Goal: Download file/media

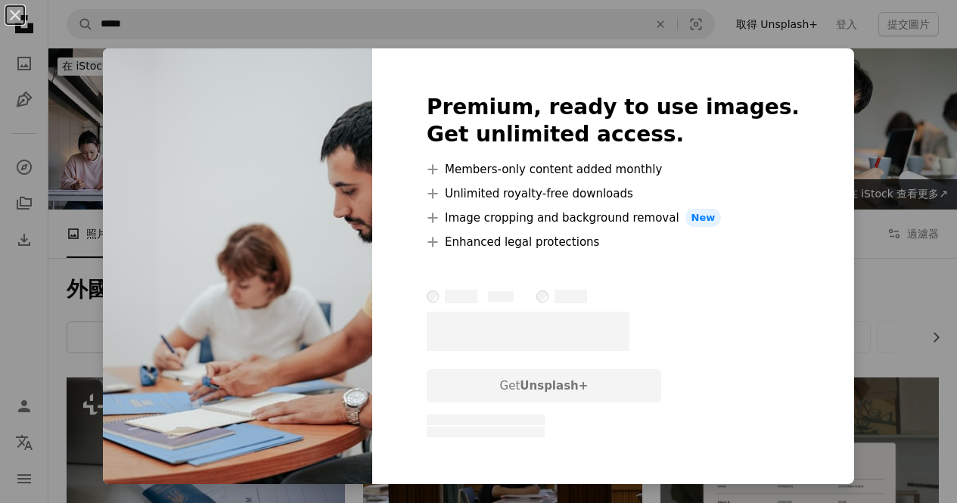
scroll to position [454, 0]
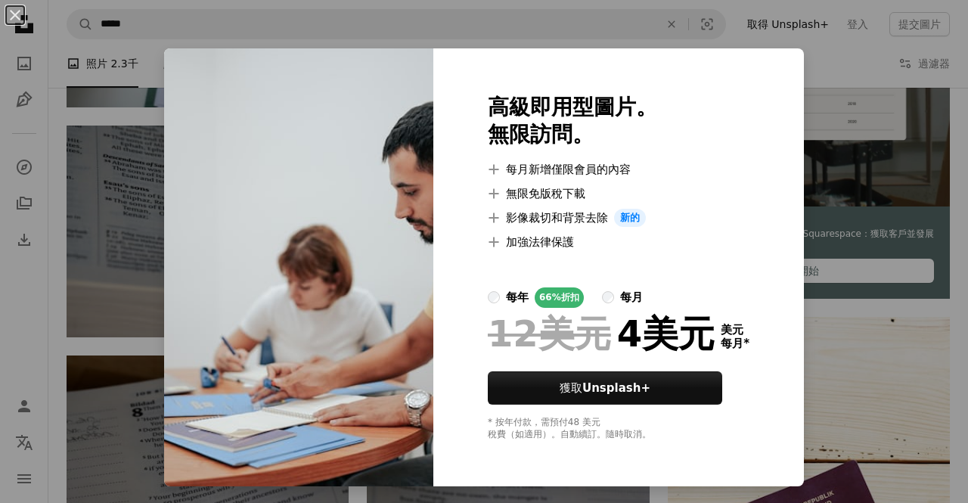
click at [827, 140] on div "An X shape 高級即用型圖片。 無限訪問。 A plus sign 每月新增僅限會員的內容 A plus sign 無限免版稅下載 A plus si…" at bounding box center [484, 251] width 968 height 503
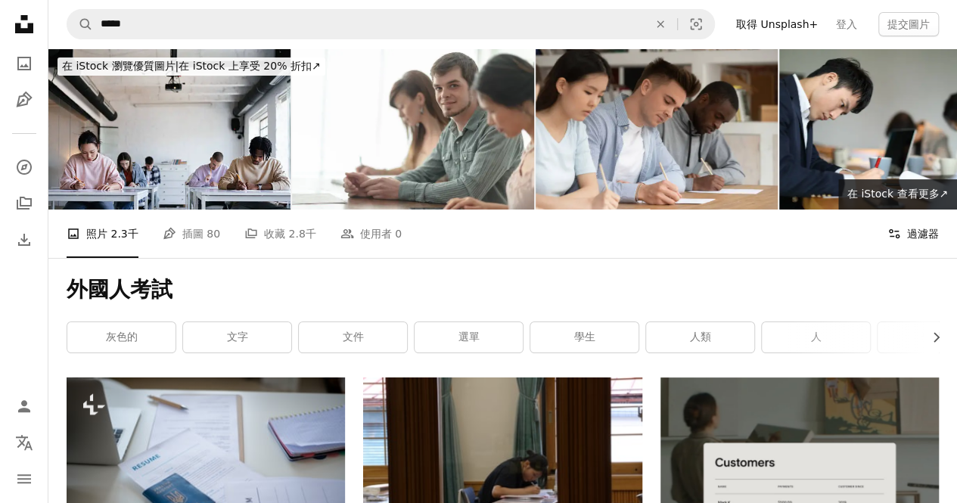
click at [917, 228] on font "過濾器" at bounding box center [923, 234] width 32 height 12
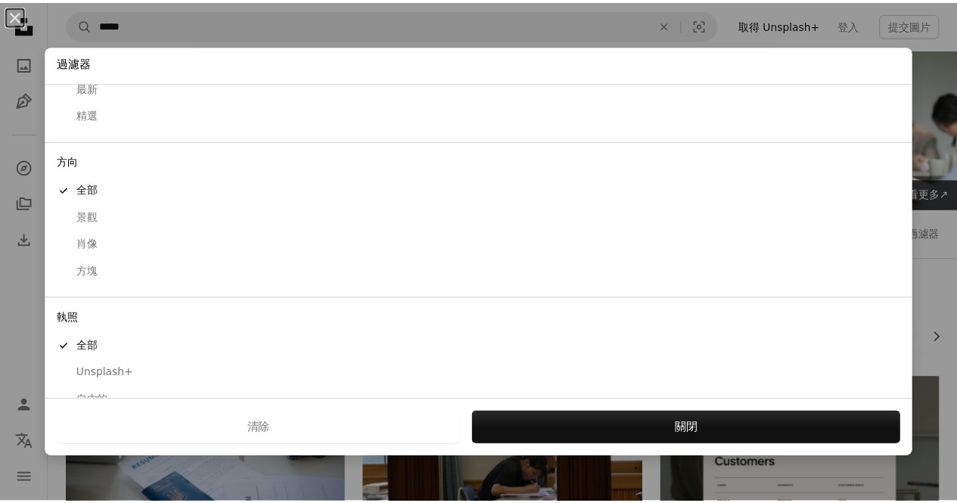
scroll to position [95, 0]
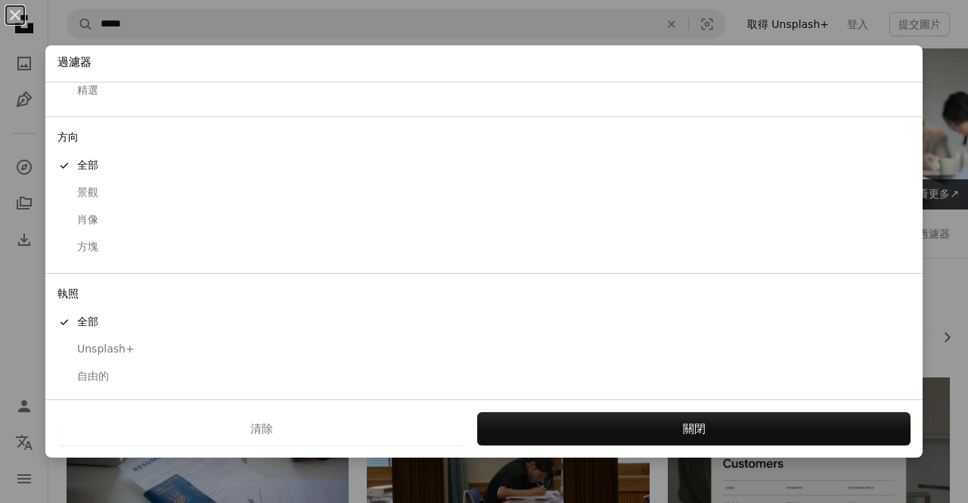
click at [110, 380] on div "自由的" at bounding box center [483, 376] width 853 height 15
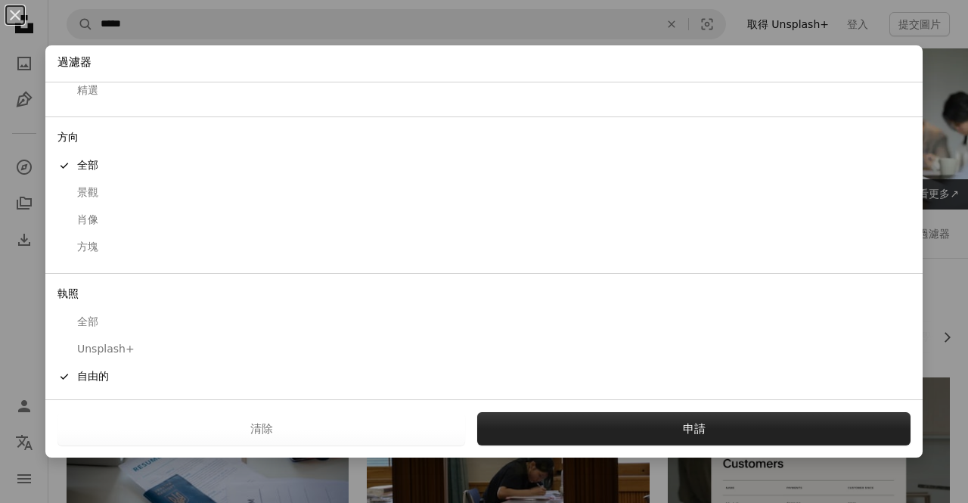
click at [715, 425] on button "申請" at bounding box center [693, 428] width 433 height 33
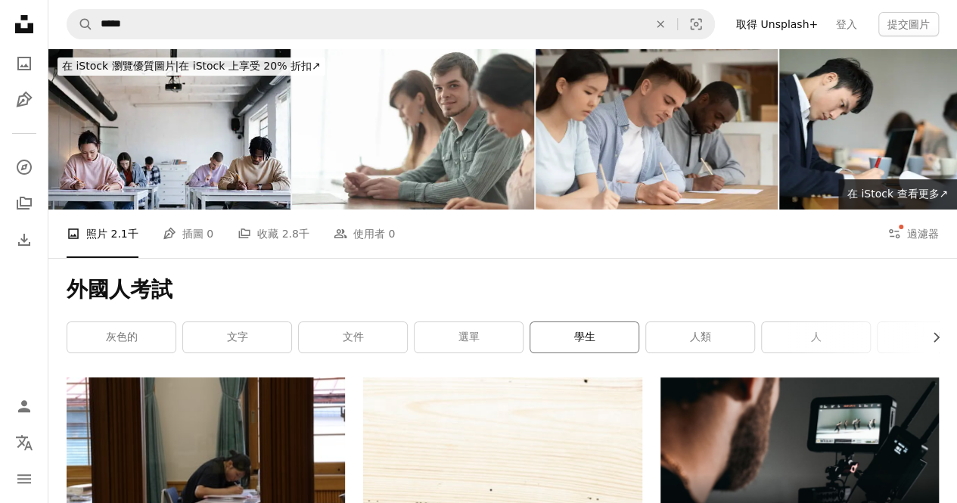
click at [580, 338] on font "學生" at bounding box center [584, 337] width 21 height 12
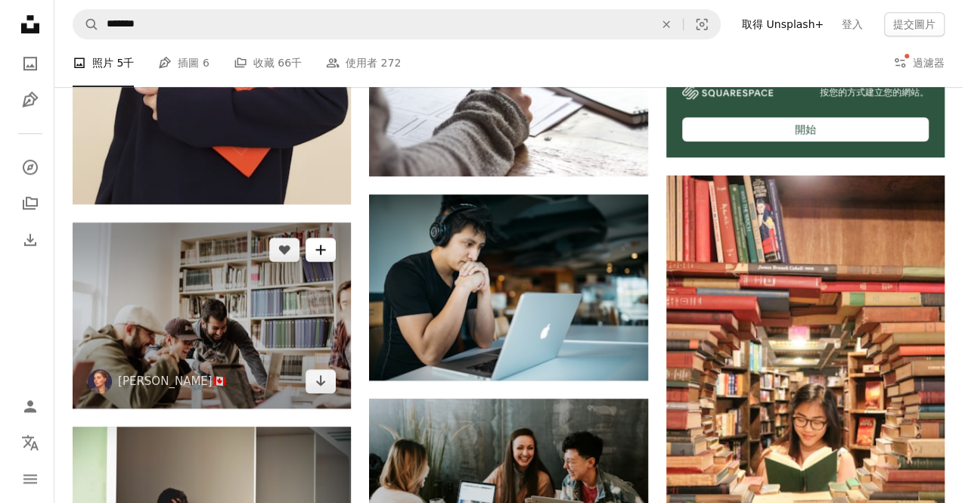
scroll to position [605, 0]
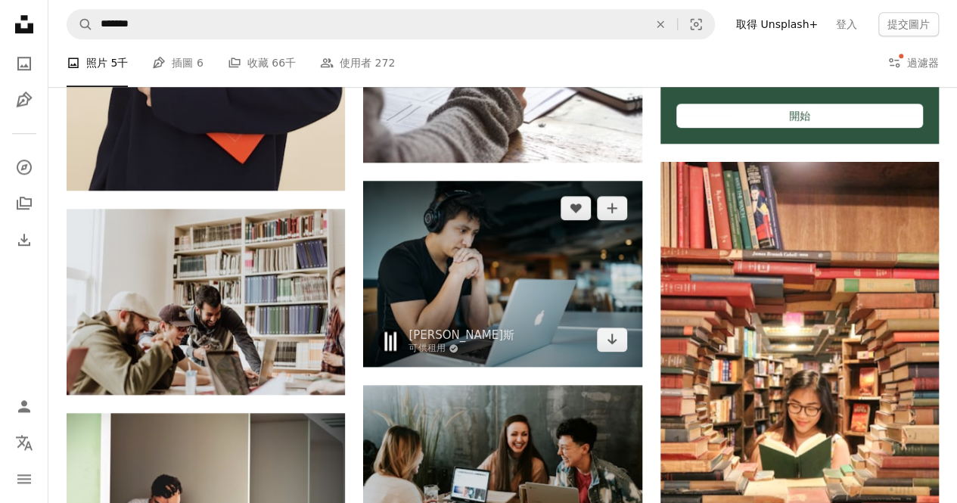
click at [484, 280] on img at bounding box center [502, 274] width 278 height 186
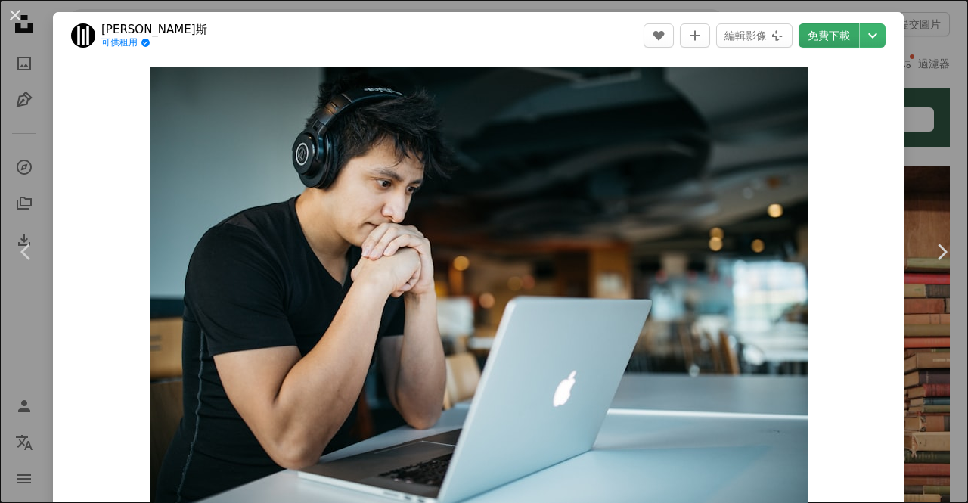
click at [812, 40] on font "免費下載" at bounding box center [829, 35] width 42 height 12
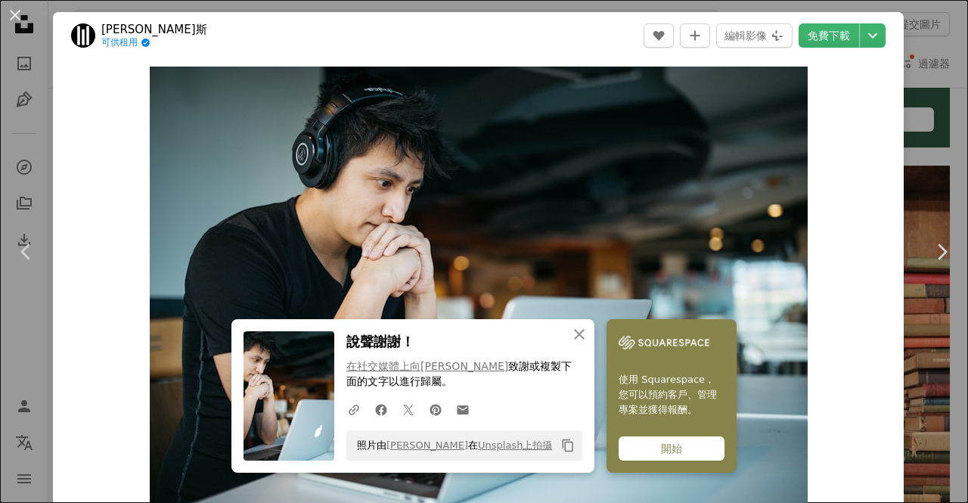
click at [854, 124] on div "Zoom in" at bounding box center [478, 286] width 851 height 454
click at [20, 12] on button "An X shape" at bounding box center [15, 15] width 18 height 18
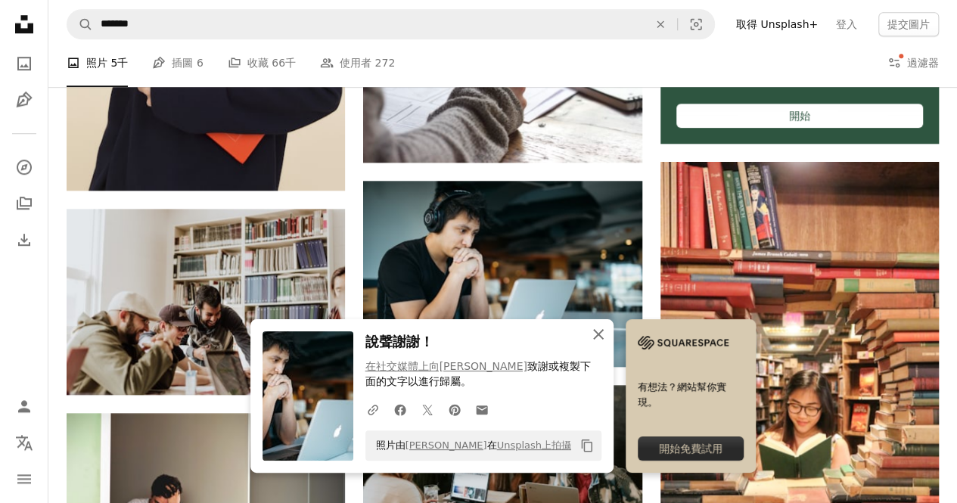
click at [594, 336] on icon "An X shape" at bounding box center [598, 334] width 18 height 18
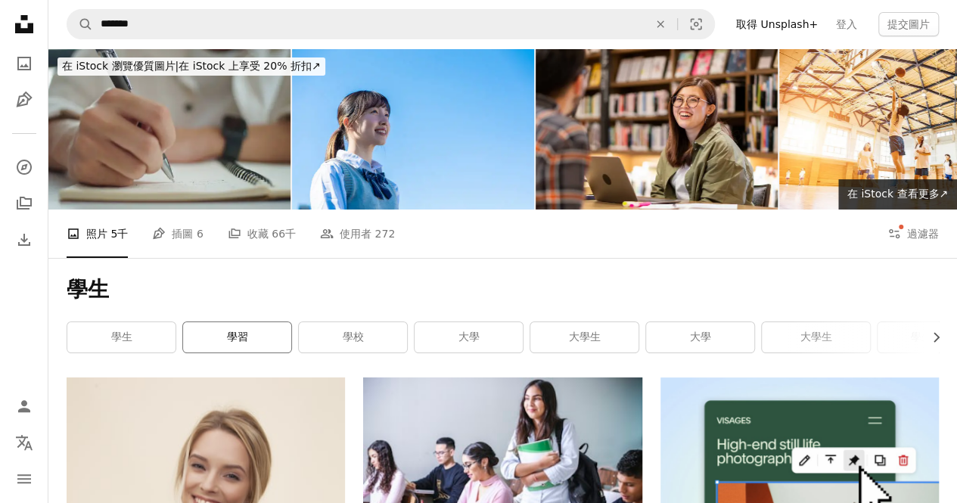
click at [259, 334] on link "學習" at bounding box center [237, 337] width 108 height 30
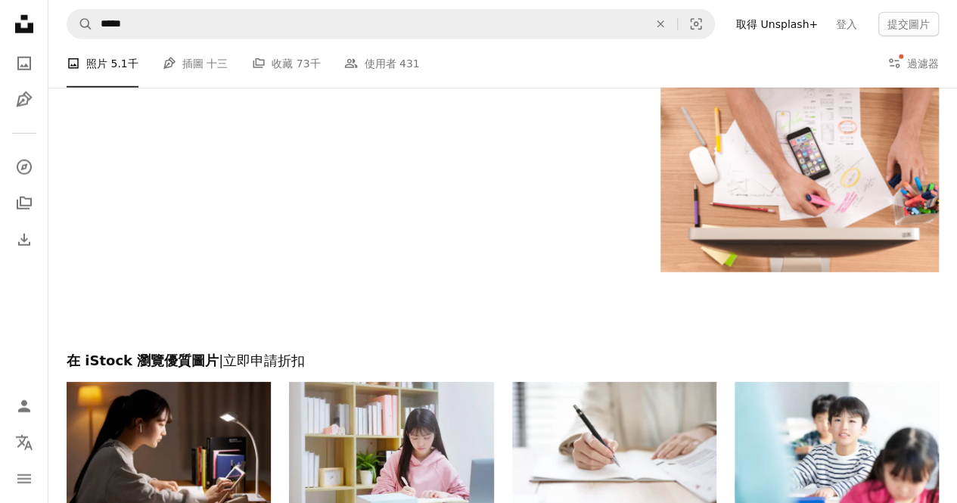
scroll to position [2269, 0]
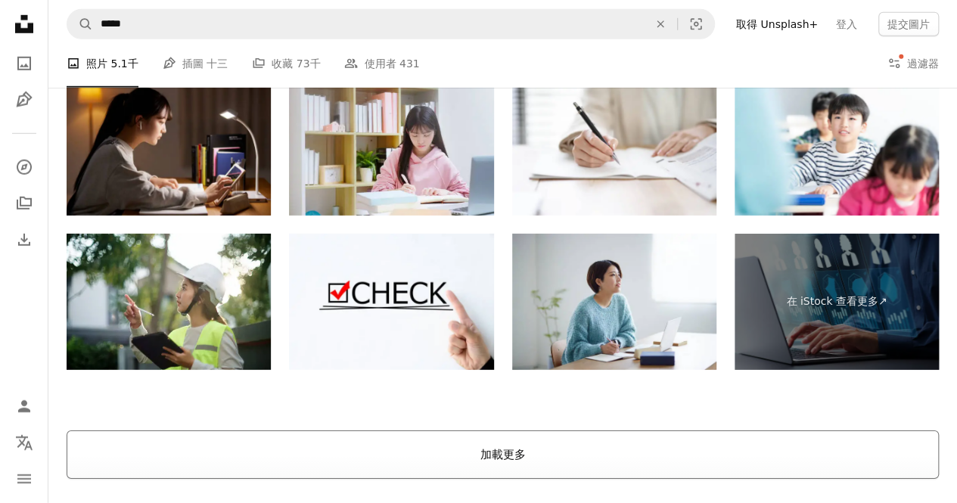
click at [492, 456] on font "加載更多" at bounding box center [502, 455] width 45 height 14
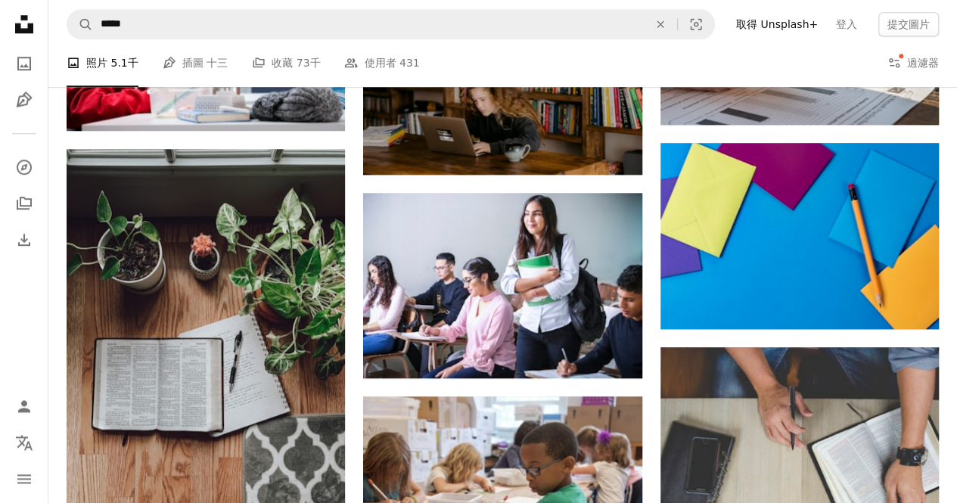
scroll to position [6497, 0]
